Goal: Information Seeking & Learning: Check status

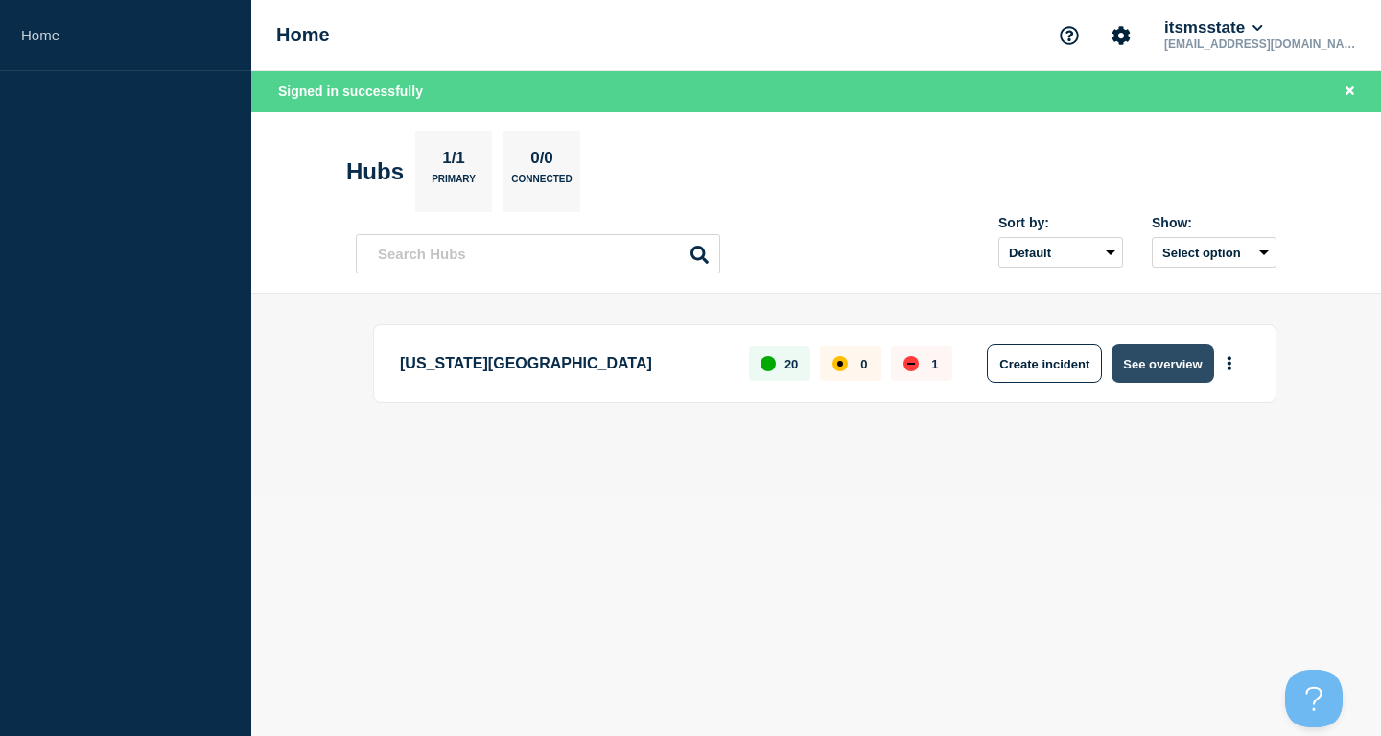
click at [1173, 350] on button "See overview" at bounding box center [1163, 363] width 102 height 38
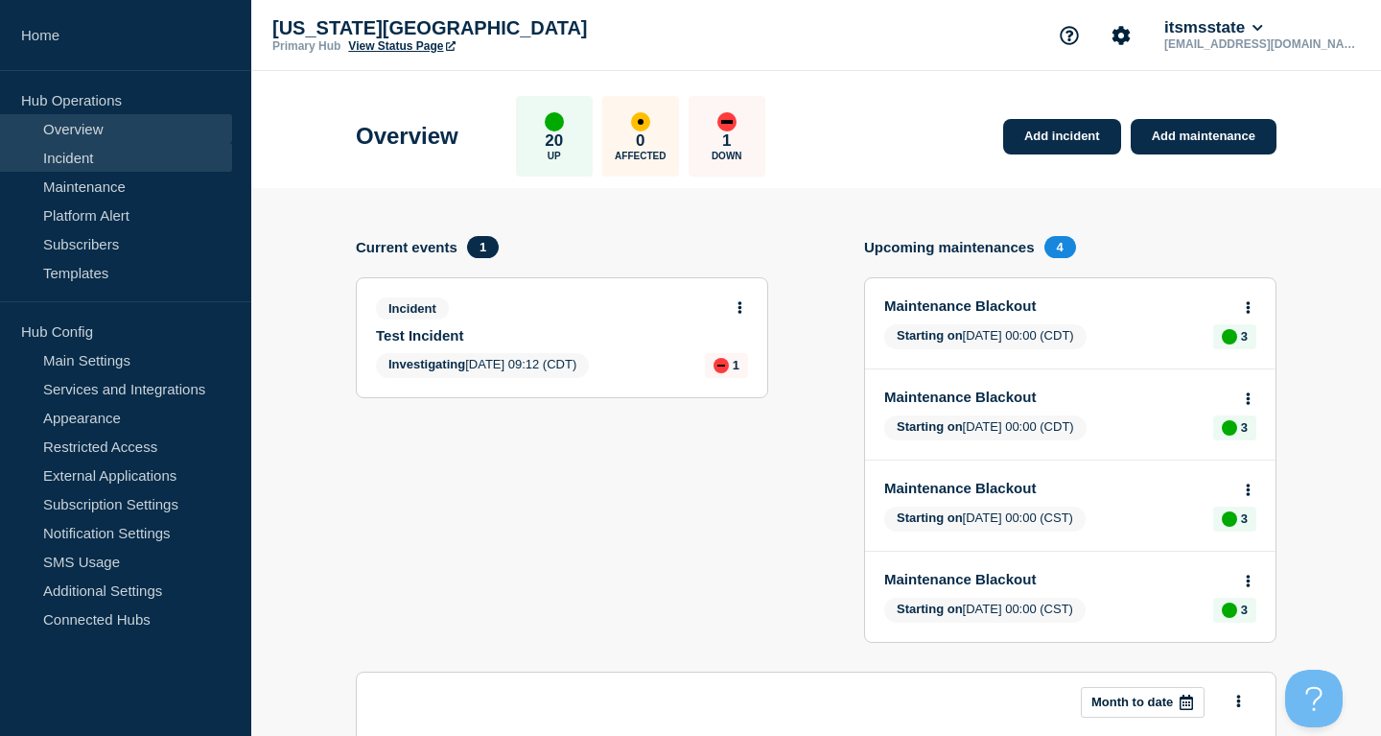
click at [137, 155] on link "Incident" at bounding box center [116, 157] width 232 height 29
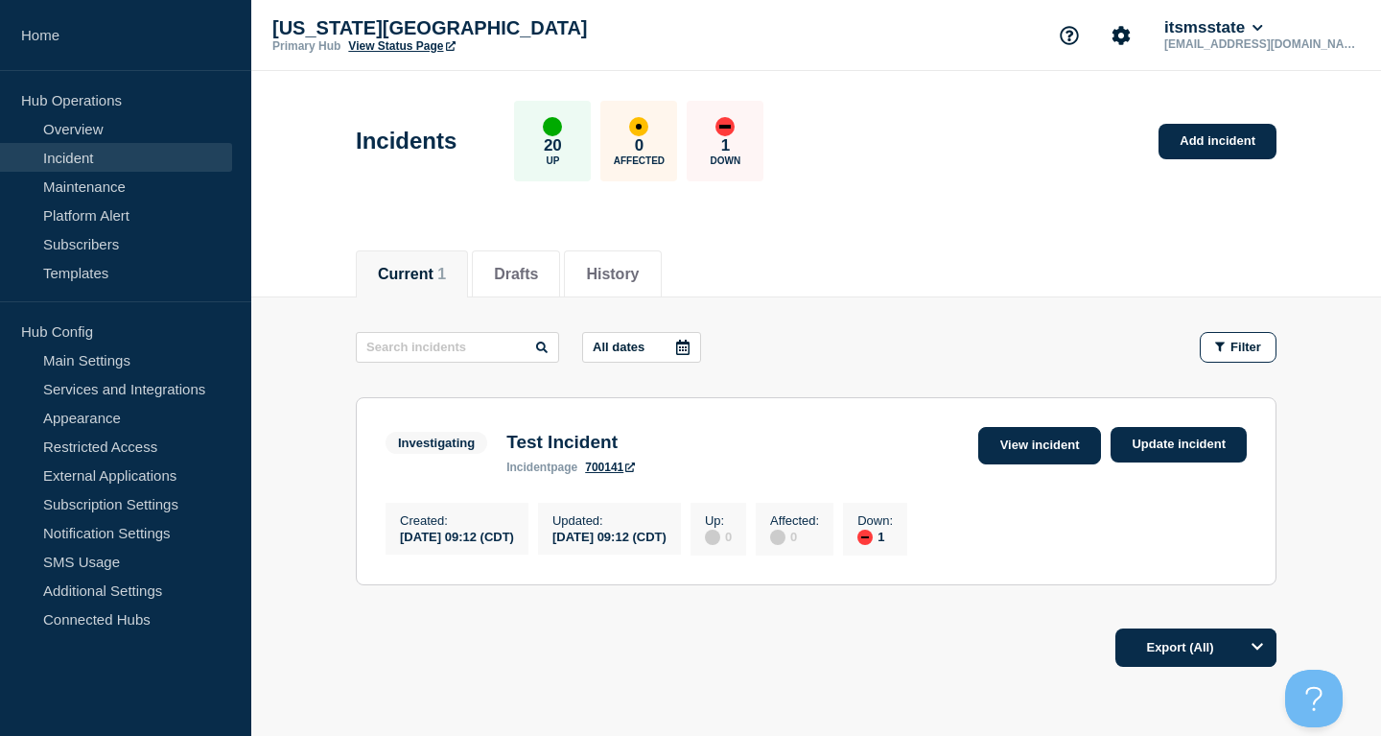
click at [1078, 459] on link "View incident" at bounding box center [1040, 445] width 124 height 37
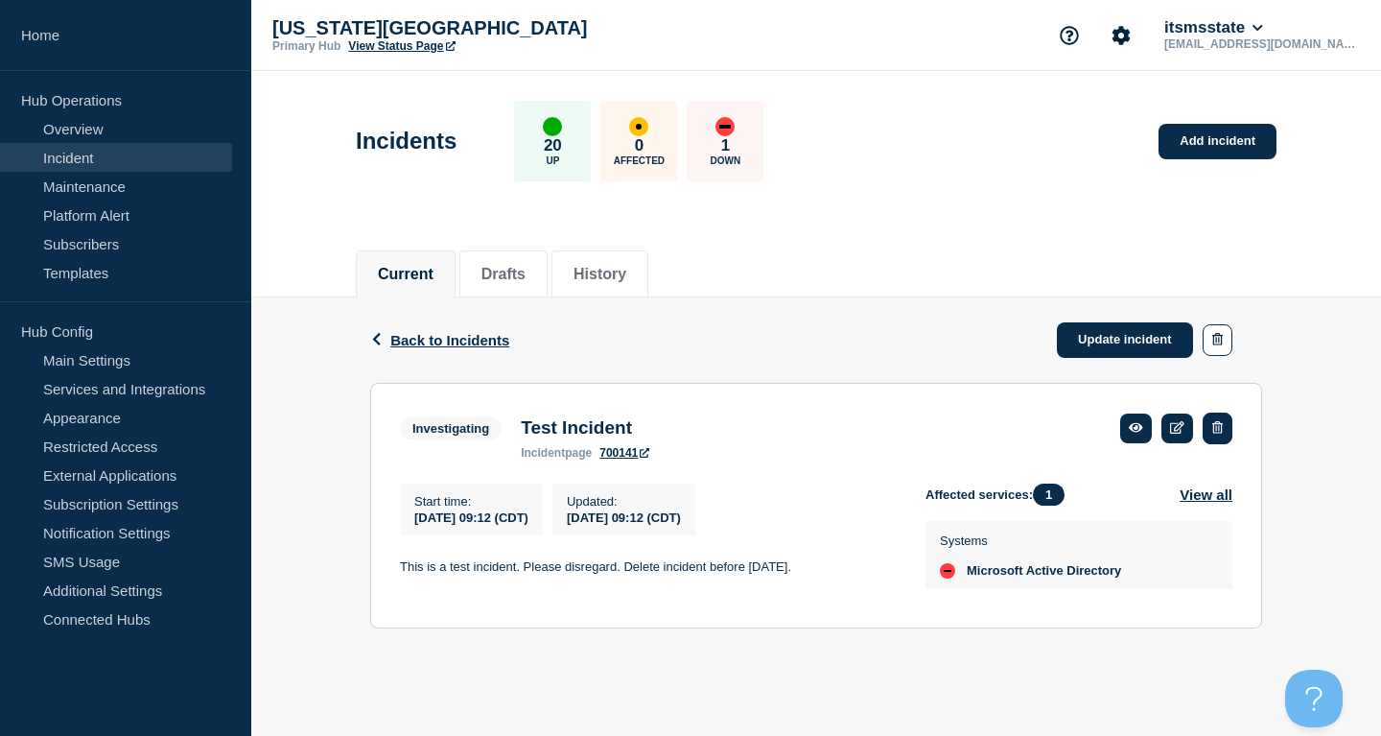
click at [1217, 421] on button "button" at bounding box center [1218, 428] width 30 height 32
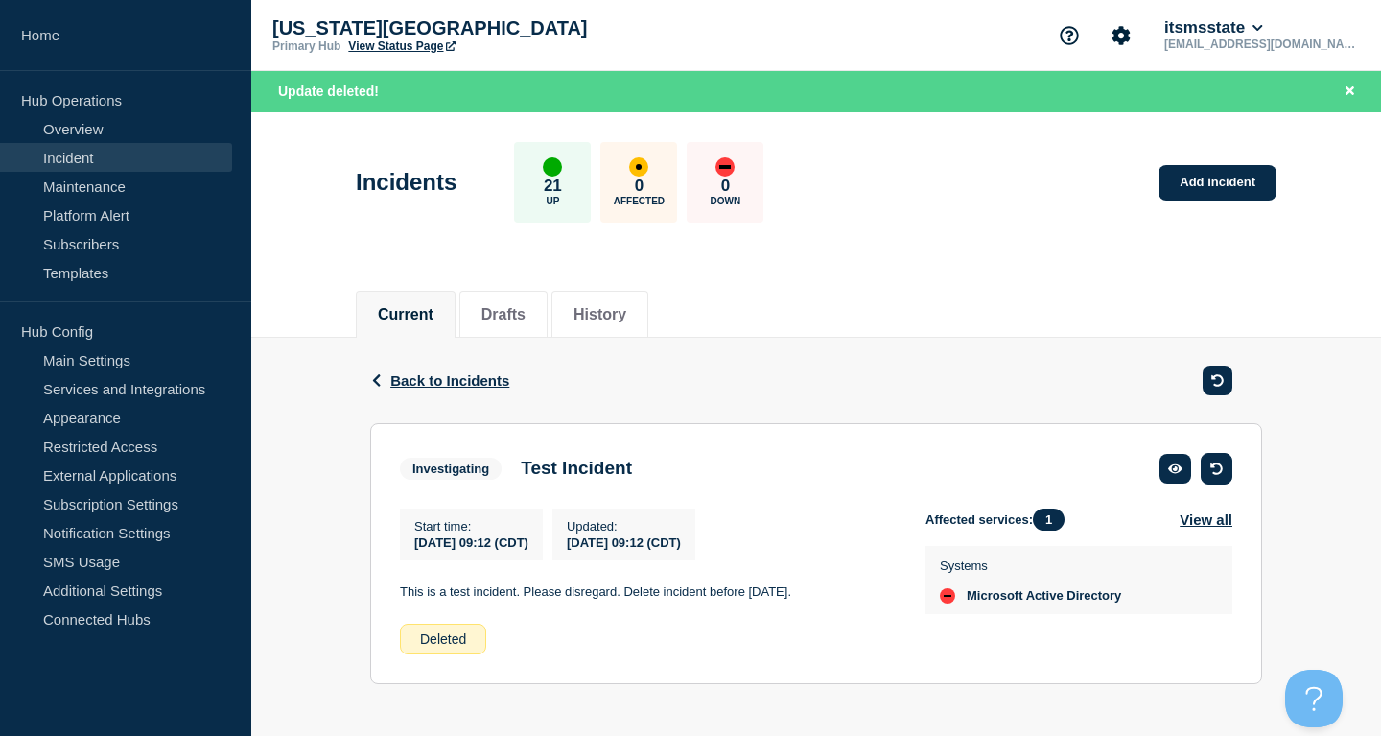
click at [1215, 475] on icon "button" at bounding box center [1217, 468] width 12 height 12
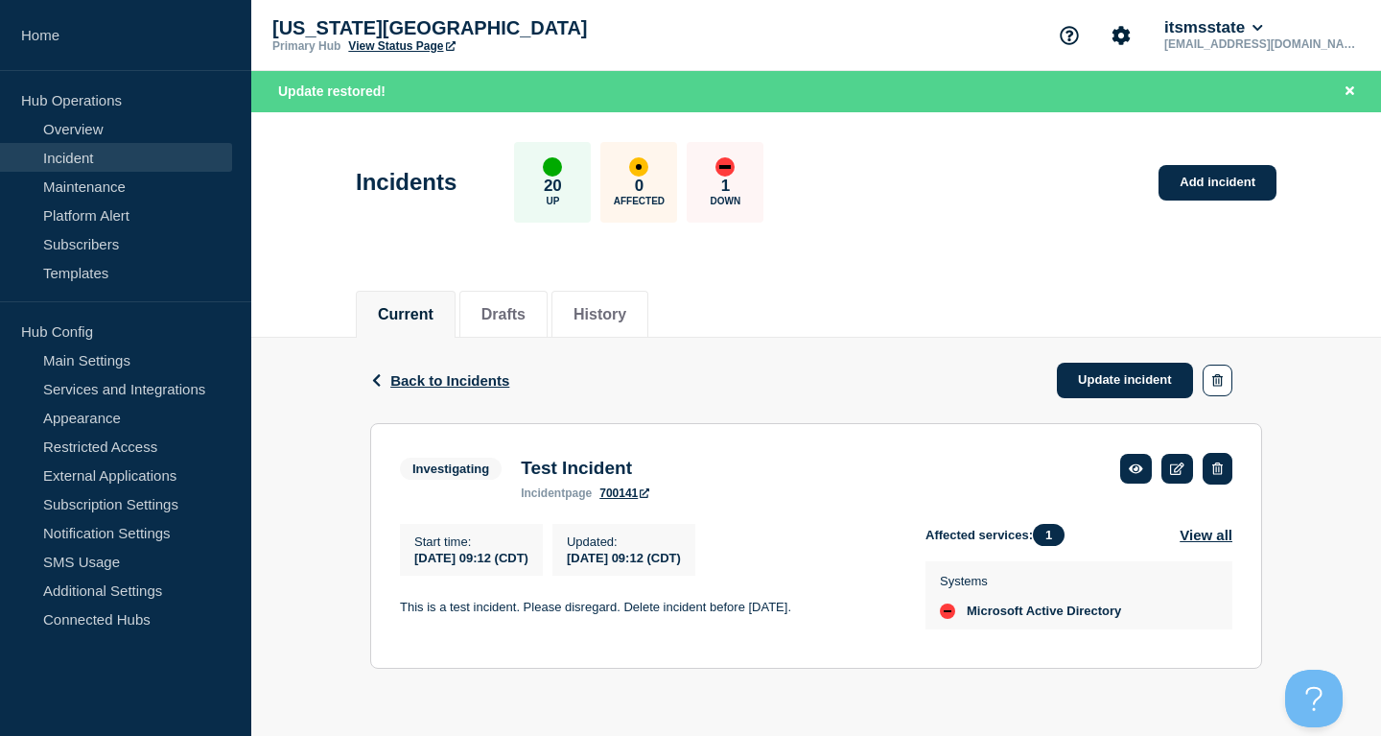
click at [1220, 473] on icon "button" at bounding box center [1217, 468] width 11 height 12
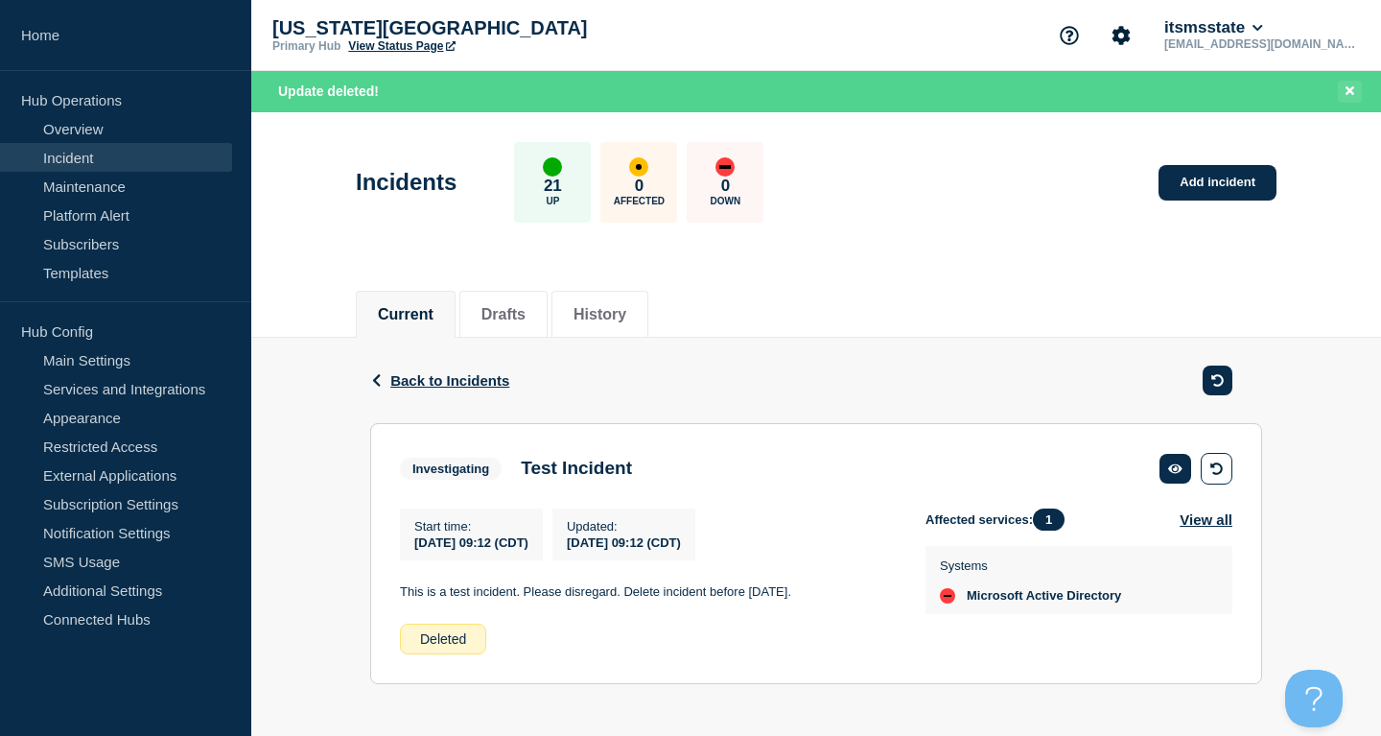
click at [1346, 91] on icon "Close banner" at bounding box center [1350, 90] width 9 height 12
